Goal: Task Accomplishment & Management: Use online tool/utility

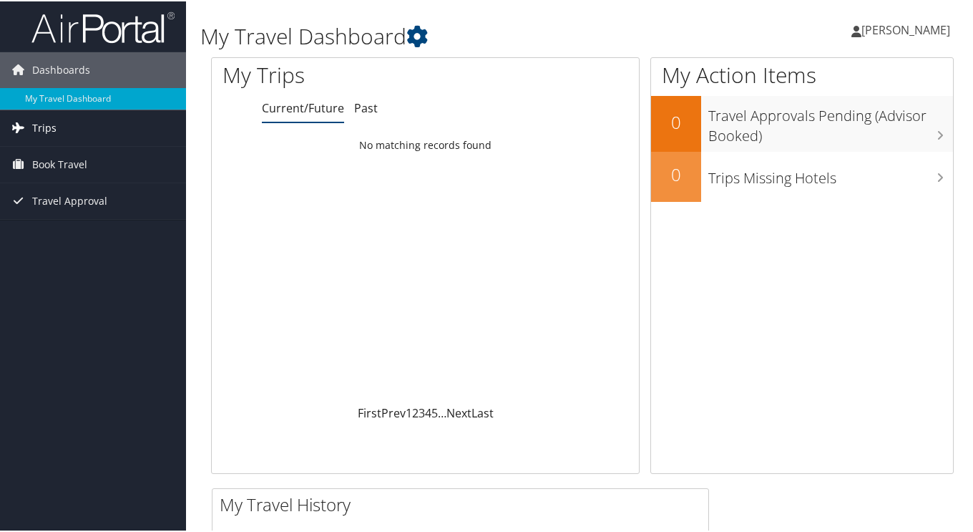
click at [48, 125] on span "Trips" at bounding box center [44, 127] width 24 height 36
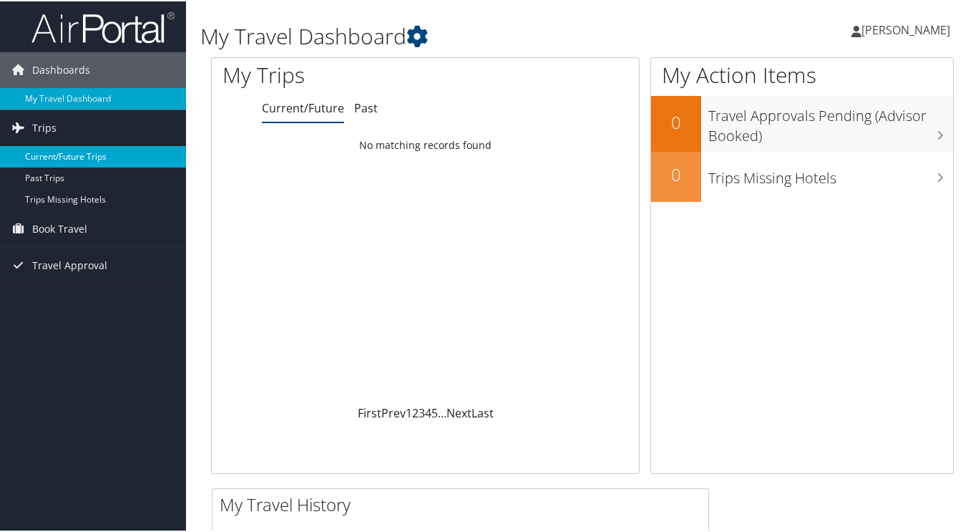
click at [64, 157] on link "Current/Future Trips" at bounding box center [93, 155] width 186 height 21
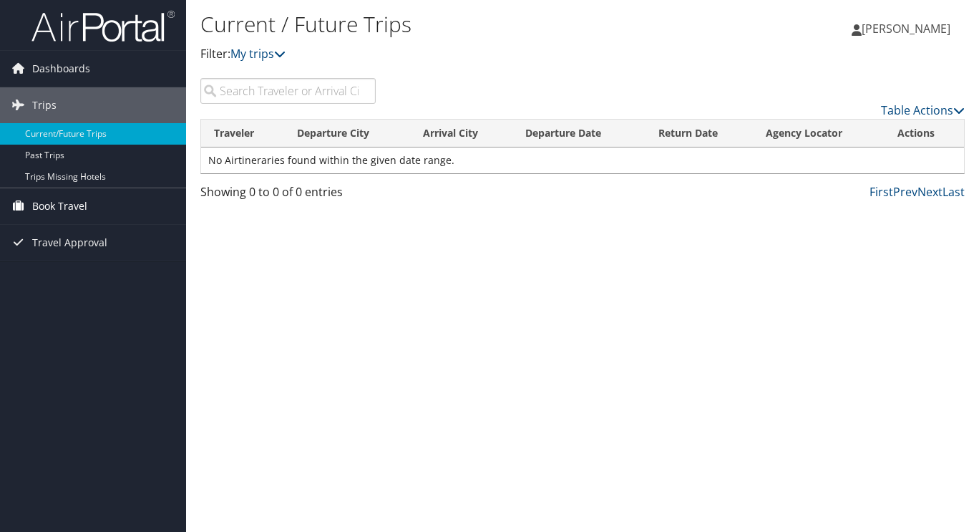
click at [61, 207] on span "Book Travel" at bounding box center [59, 206] width 55 height 36
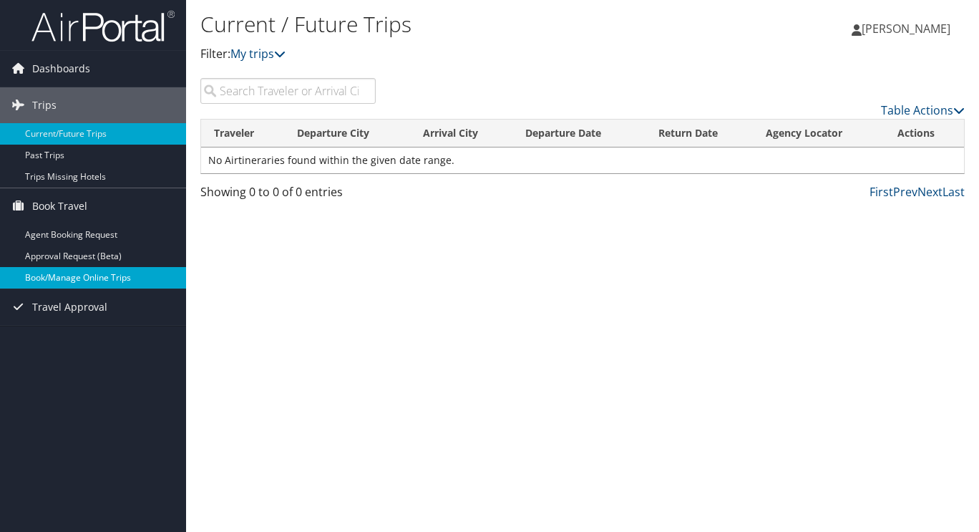
click at [72, 286] on link "Book/Manage Online Trips" at bounding box center [93, 277] width 186 height 21
